Goal: Information Seeking & Learning: Learn about a topic

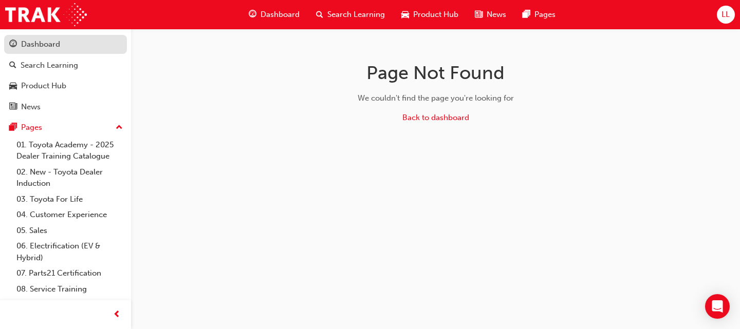
click at [61, 46] on div "Dashboard" at bounding box center [65, 44] width 113 height 13
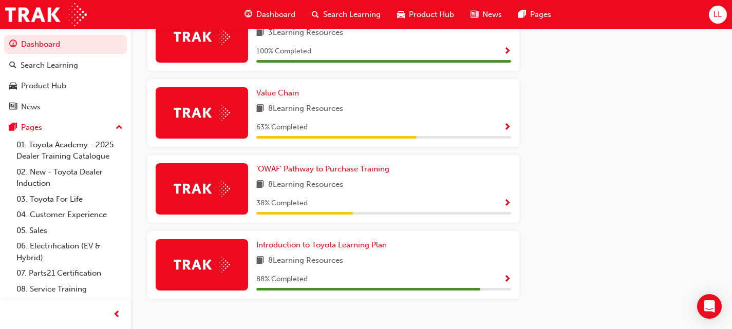
scroll to position [683, 0]
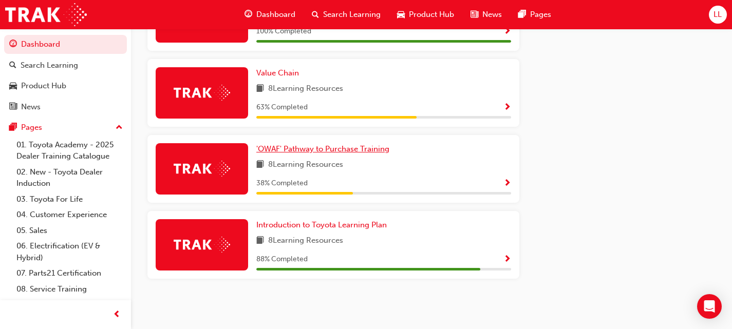
click at [369, 145] on span "'OWAF' Pathway to Purchase Training" at bounding box center [322, 148] width 133 height 9
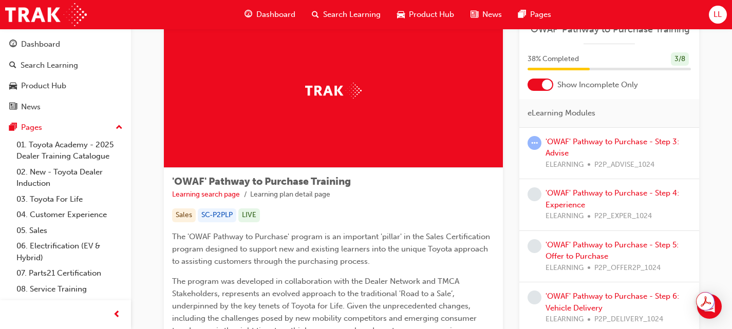
scroll to position [51, 0]
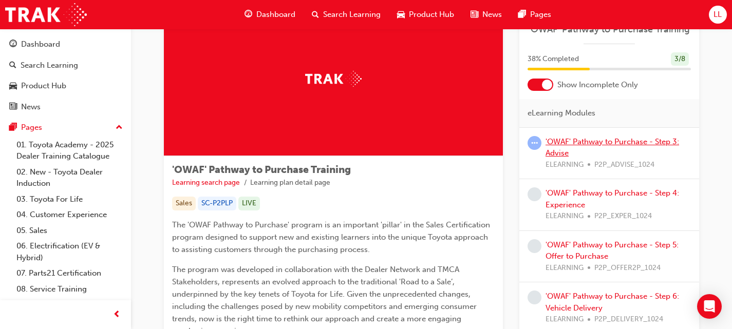
click at [657, 142] on link "'OWAF' Pathway to Purchase - Step 3: Advise" at bounding box center [613, 147] width 134 height 21
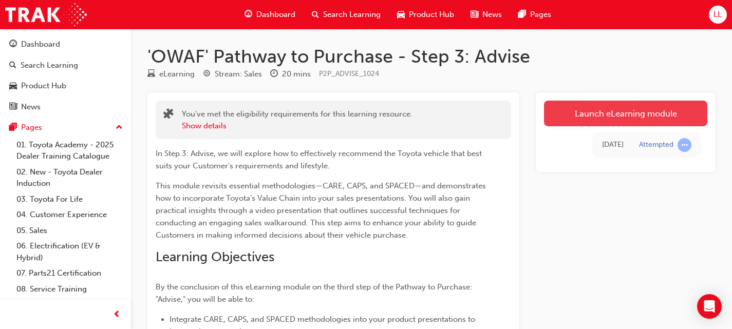
click at [650, 114] on link "Launch eLearning module" at bounding box center [625, 114] width 163 height 26
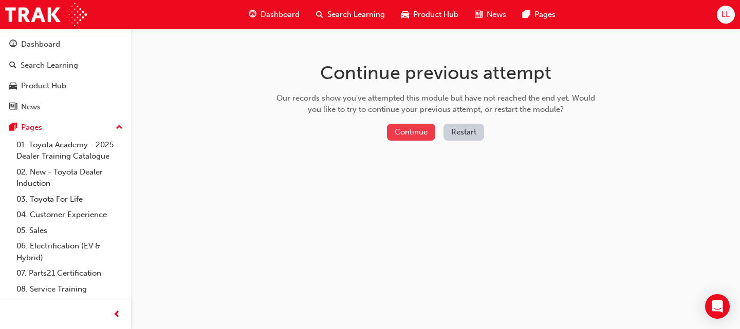
click at [419, 128] on button "Continue" at bounding box center [411, 132] width 48 height 17
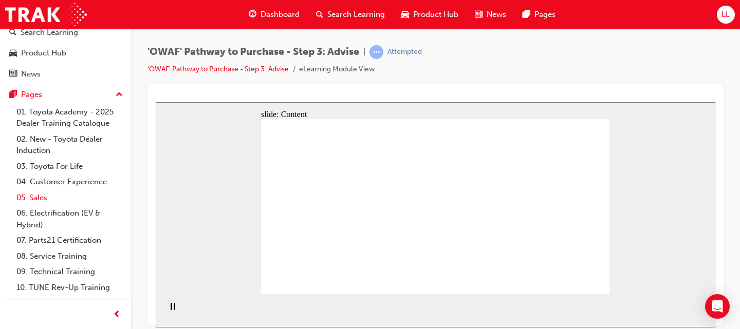
scroll to position [45, 0]
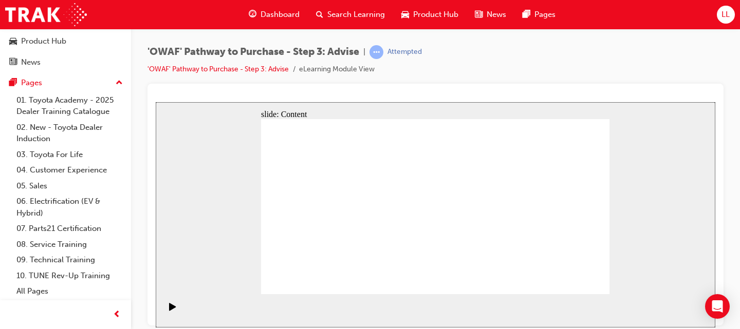
drag, startPoint x: 418, startPoint y: 247, endPoint x: 407, endPoint y: 249, distance: 10.9
